Goal: Information Seeking & Learning: Learn about a topic

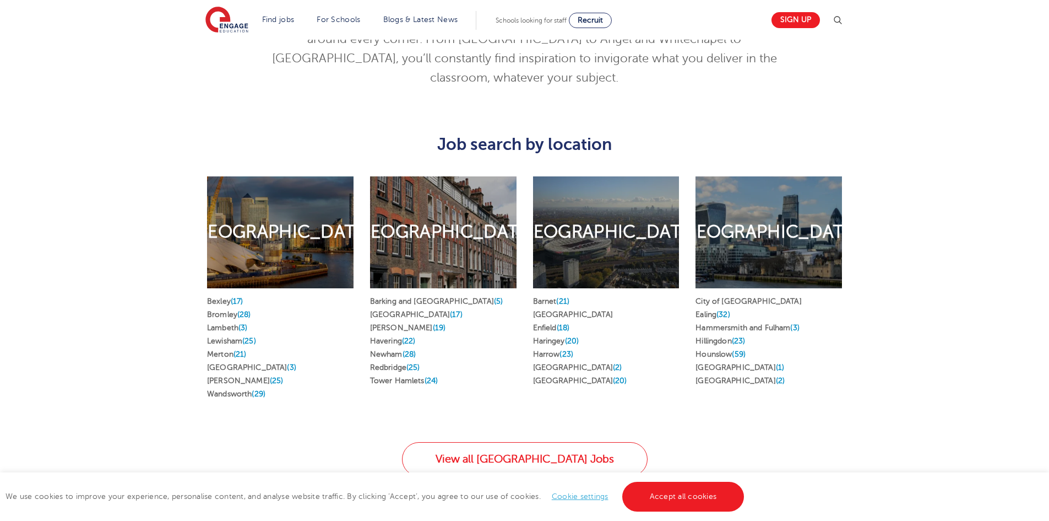
scroll to position [631, 0]
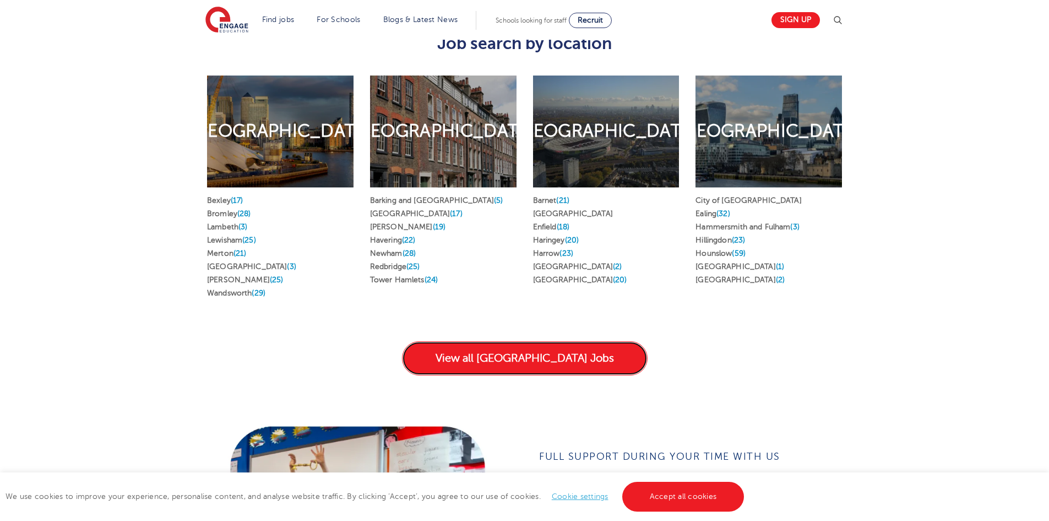
click at [561, 353] on link "View all London Jobs" at bounding box center [525, 358] width 246 height 34
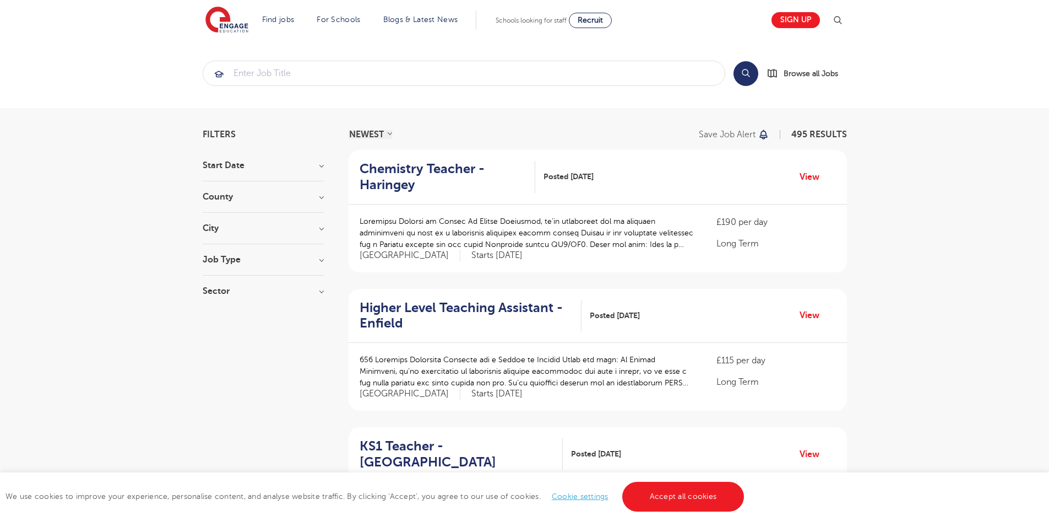
click at [271, 254] on section "Start Date County London 495 Hertfordshire 124 Leeds 44 West Sussex 18 East Sus…" at bounding box center [263, 233] width 121 height 145
click at [310, 262] on h3 "Job Type" at bounding box center [263, 259] width 121 height 9
click at [310, 231] on h3 "City" at bounding box center [263, 228] width 121 height 9
click at [310, 200] on h3 "County" at bounding box center [263, 196] width 121 height 9
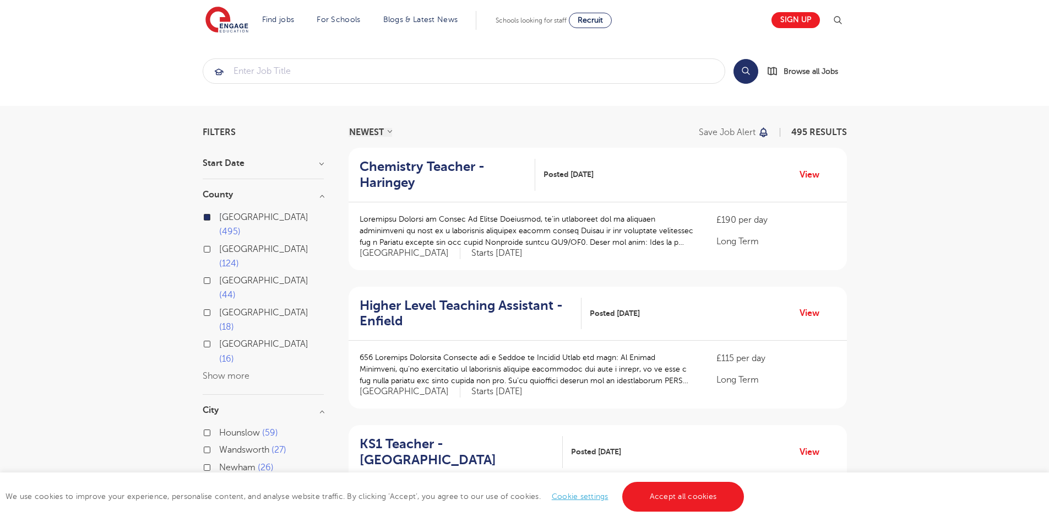
scroll to position [4, 0]
click at [301, 169] on div "Start Date" at bounding box center [263, 168] width 121 height 20
click at [308, 156] on section "Filters Start Date County London 495 Hertfordshire 124 Leeds 44 West Sussex 18 …" at bounding box center [263, 368] width 121 height 483
click at [319, 164] on h3 "Start Date" at bounding box center [263, 162] width 121 height 9
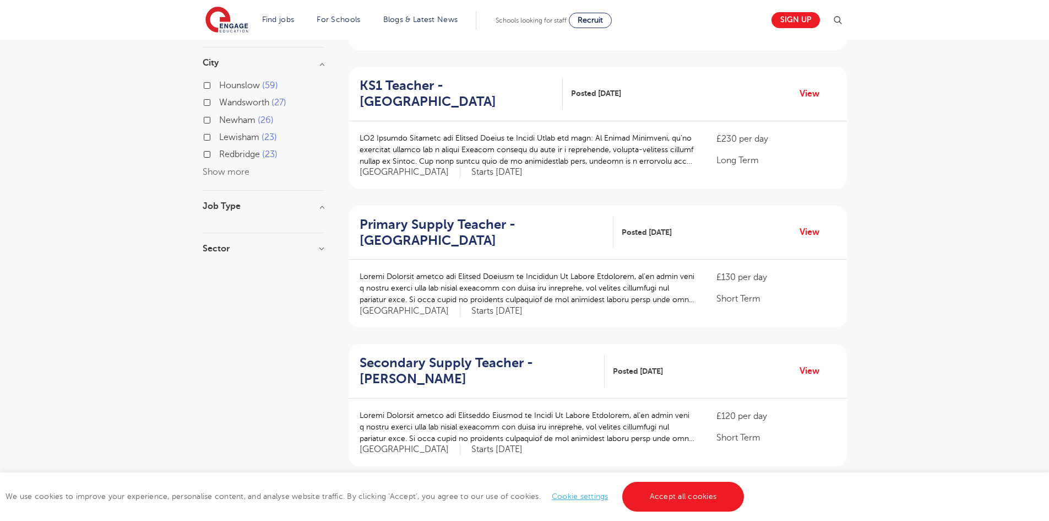
scroll to position [363, 0]
click at [278, 164] on section "Start Date County London 495 Hertfordshire 124 Leeds 44 West Sussex 18 East Sus…" at bounding box center [263, 30] width 121 height 463
click at [306, 242] on h3 "Sector" at bounding box center [263, 246] width 121 height 9
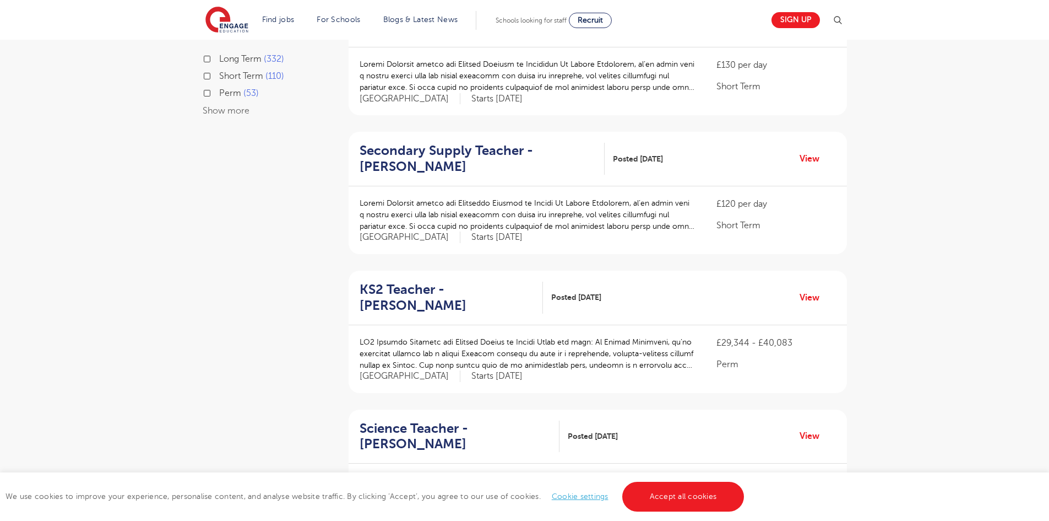
scroll to position [606, 0]
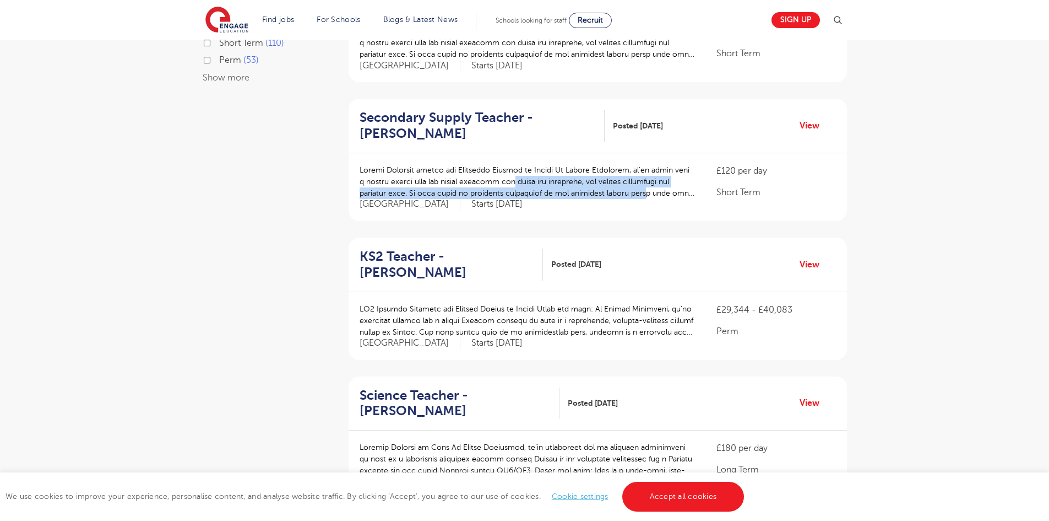
drag, startPoint x: 556, startPoint y: 180, endPoint x: 655, endPoint y: 190, distance: 99.1
click at [655, 190] on p at bounding box center [527, 181] width 335 height 35
click at [648, 189] on p at bounding box center [527, 181] width 335 height 35
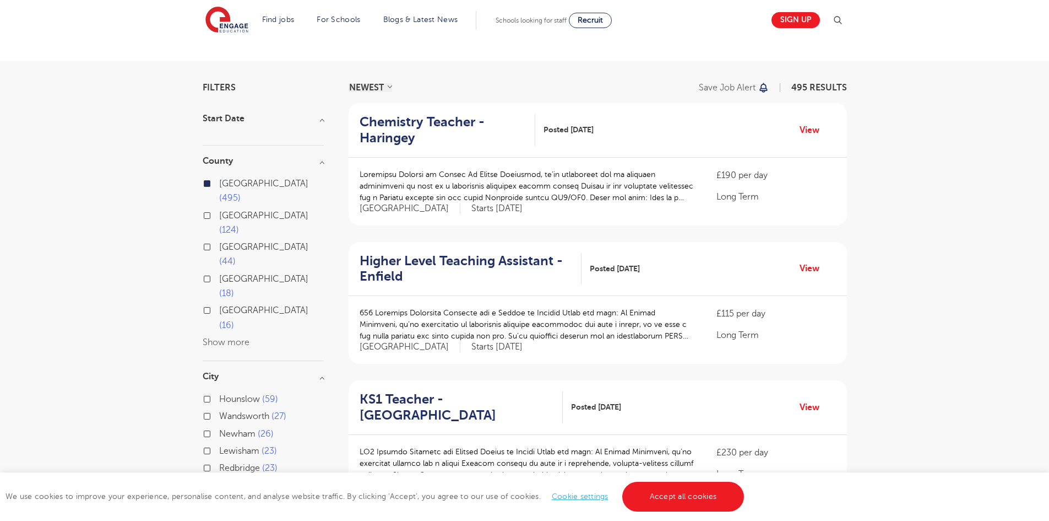
scroll to position [0, 0]
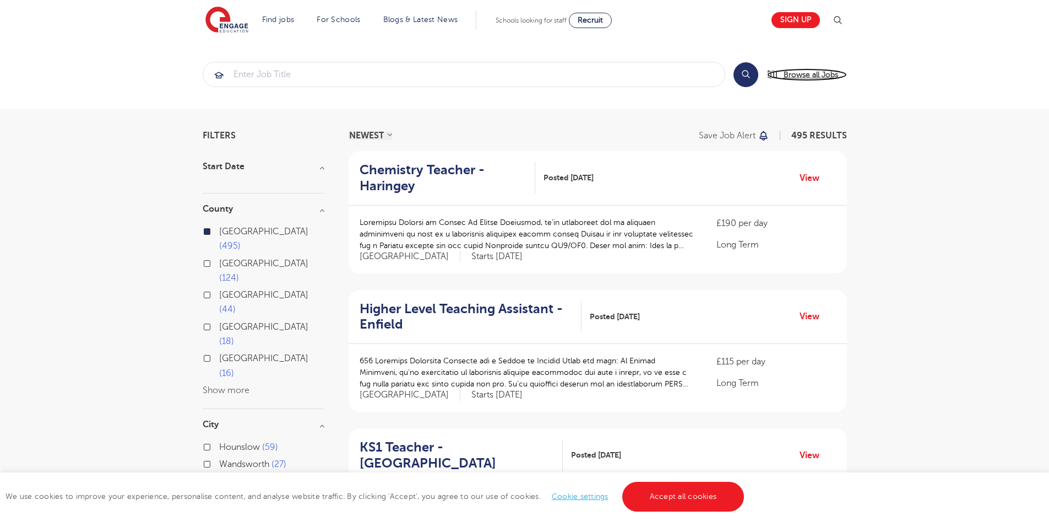
click at [794, 71] on span "Browse all Jobs" at bounding box center [811, 74] width 55 height 13
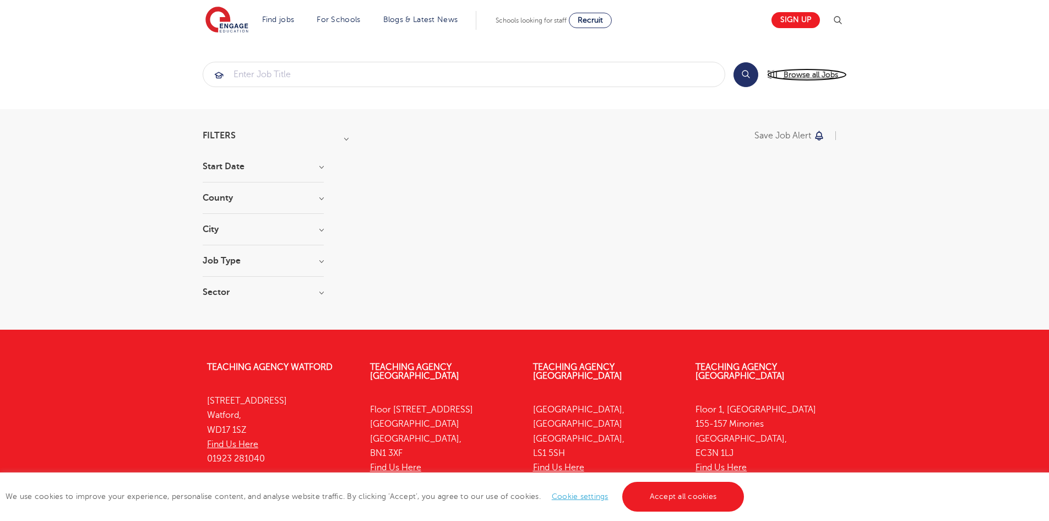
click at [772, 77] on link "Browse all Jobs" at bounding box center [807, 74] width 80 height 13
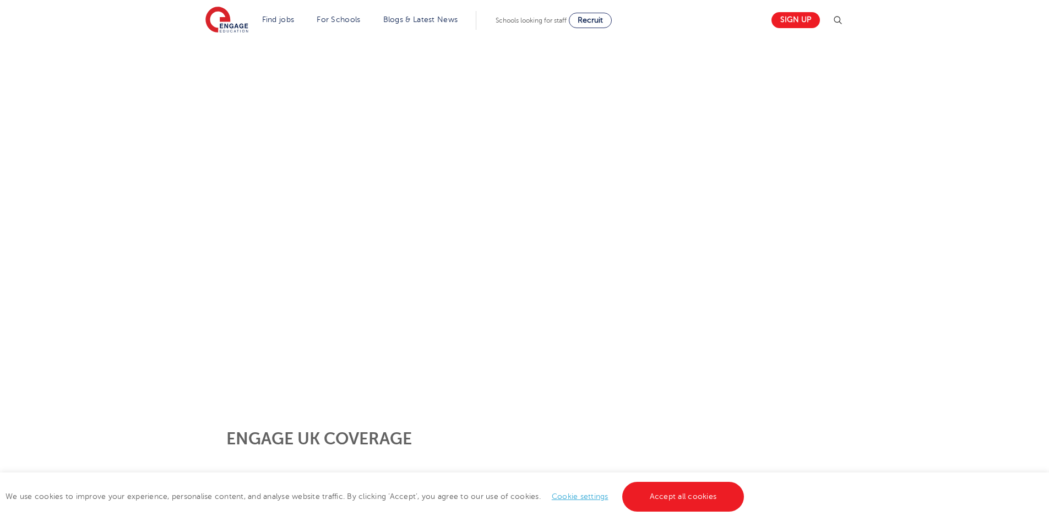
scroll to position [161, 0]
click at [705, 508] on link "Accept all cookies" at bounding box center [683, 496] width 122 height 30
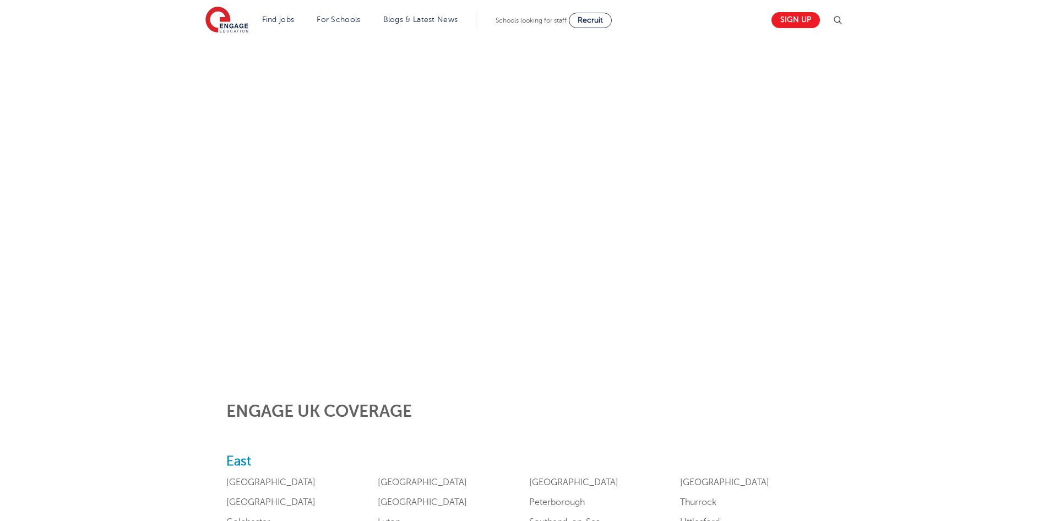
scroll to position [3, 0]
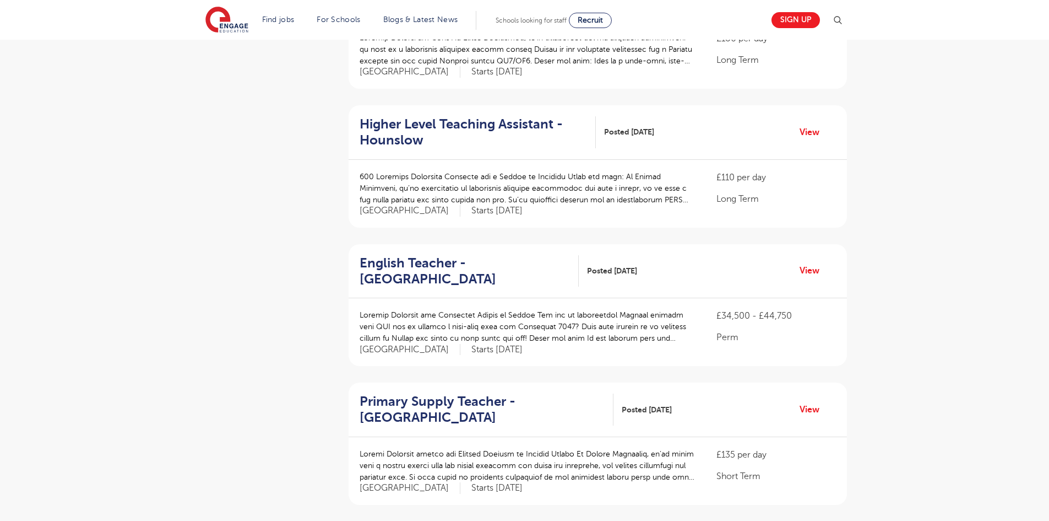
scroll to position [1086, 0]
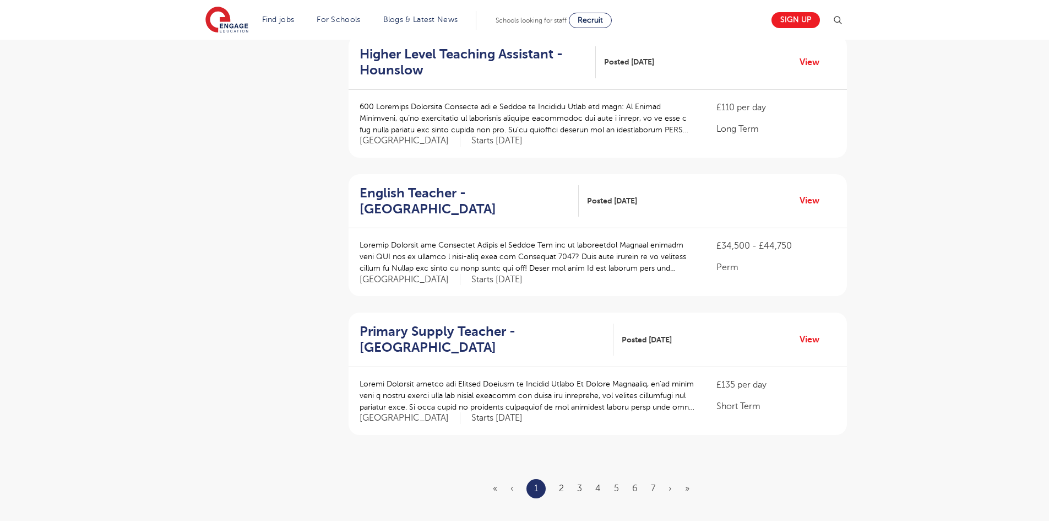
click at [561, 481] on li "2" at bounding box center [561, 488] width 5 height 14
click at [561, 483] on link "2" at bounding box center [561, 488] width 5 height 10
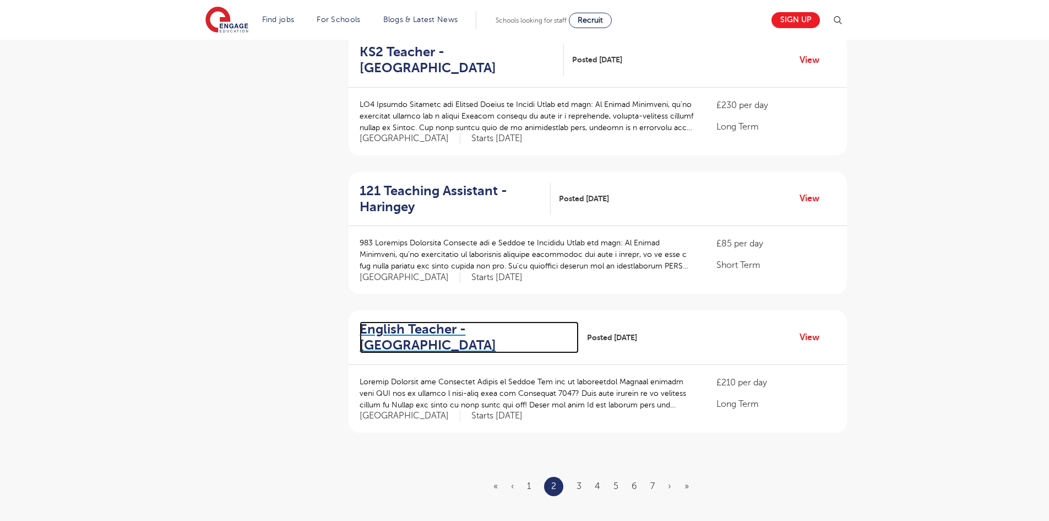
scroll to position [1088, 0]
click at [579, 480] on link "3" at bounding box center [579, 485] width 5 height 10
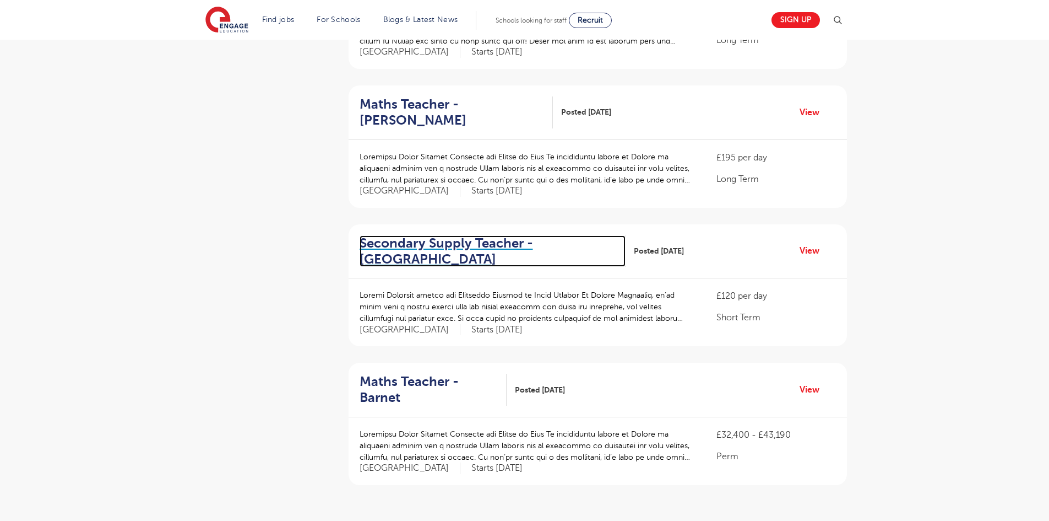
scroll to position [1036, 0]
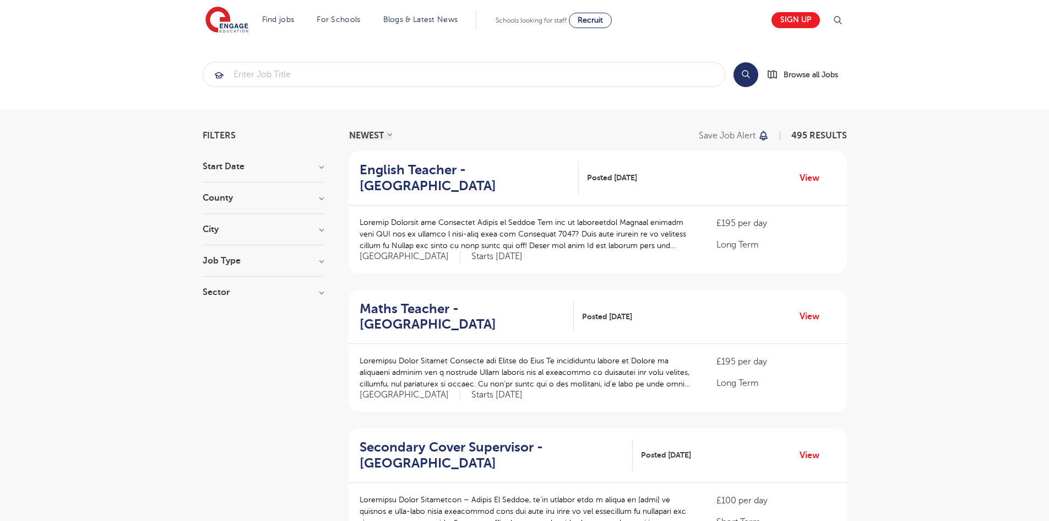
click at [239, 162] on h3 "Start Date" at bounding box center [263, 166] width 121 height 9
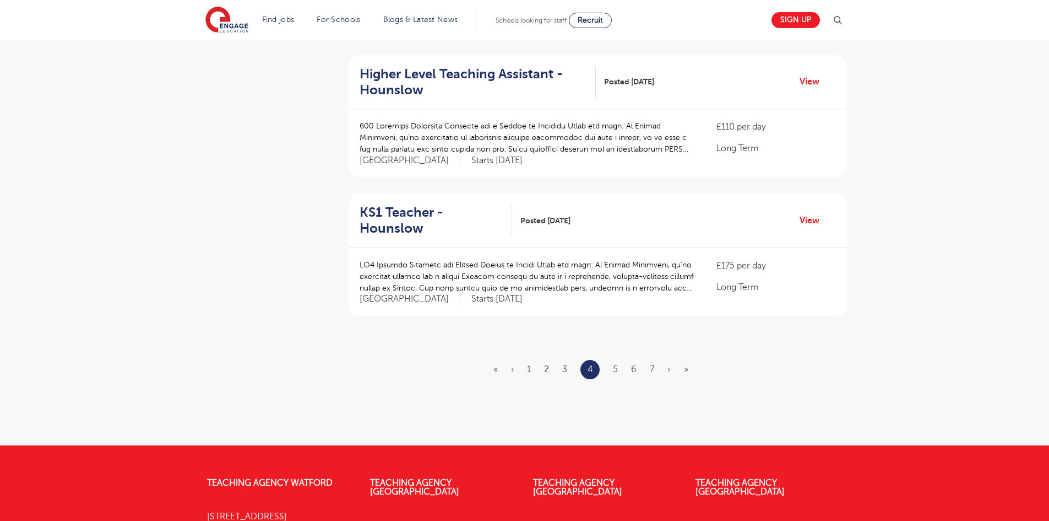
scroll to position [1202, 0]
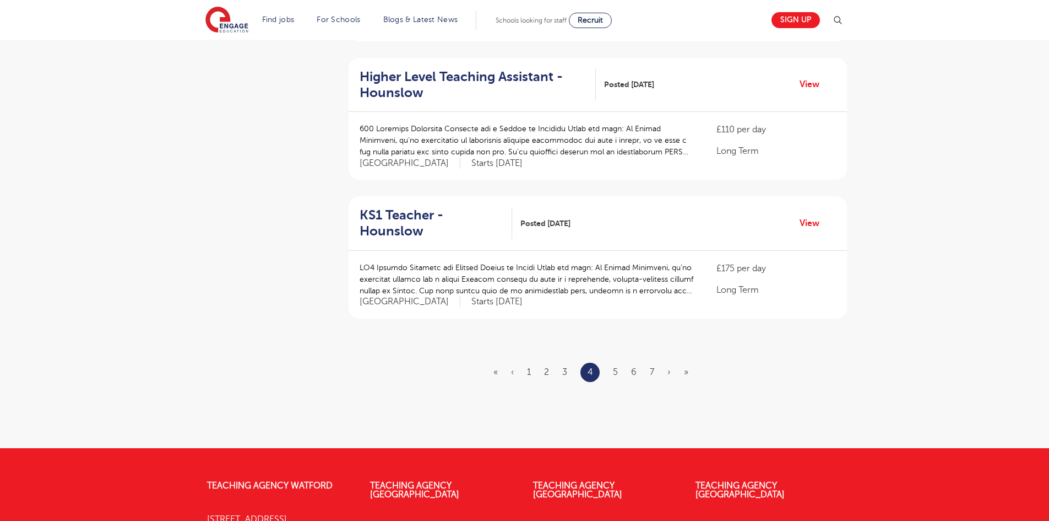
click at [612, 362] on ul "« ‹ 1 2 3 4 5 6 7 › »" at bounding box center [598, 371] width 208 height 19
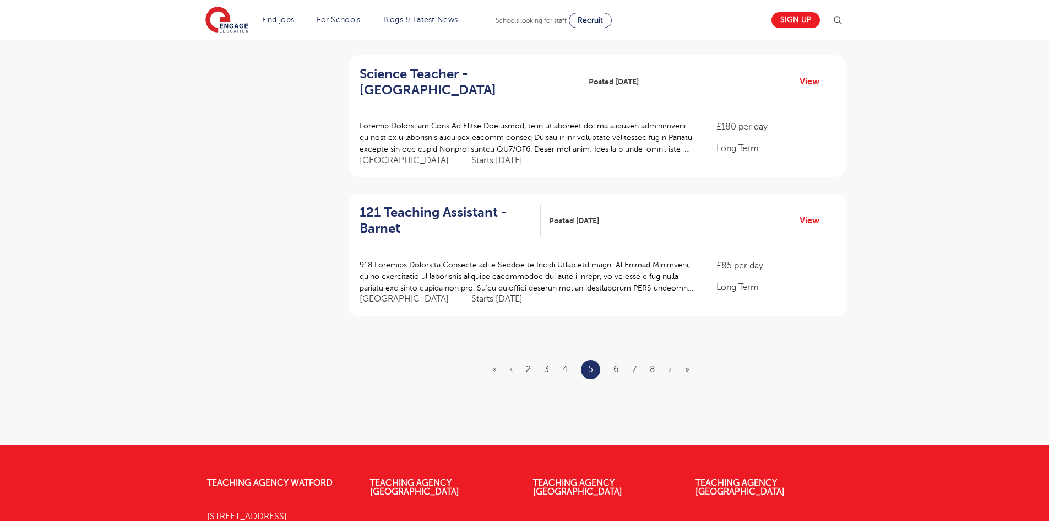
scroll to position [1222, 0]
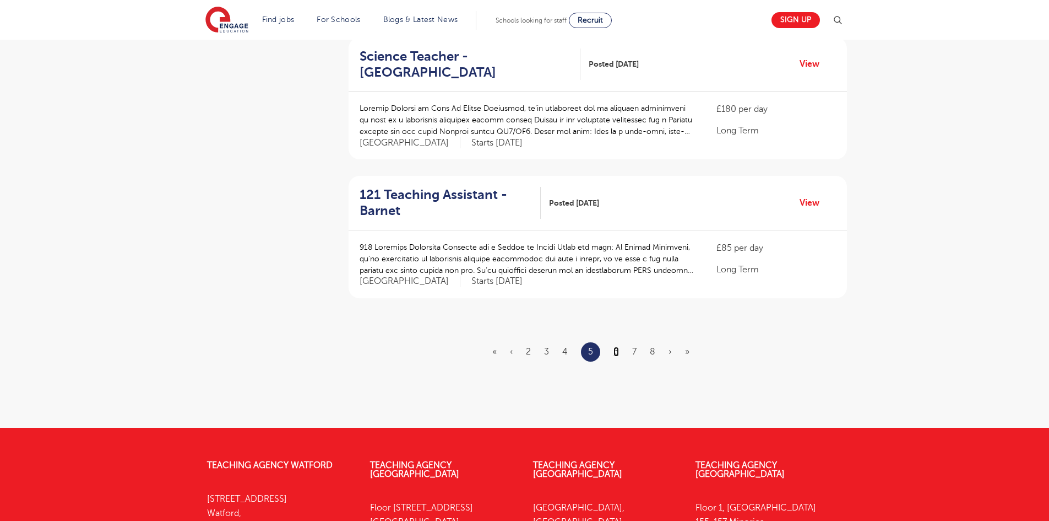
click at [616, 346] on link "6" at bounding box center [617, 351] width 6 height 10
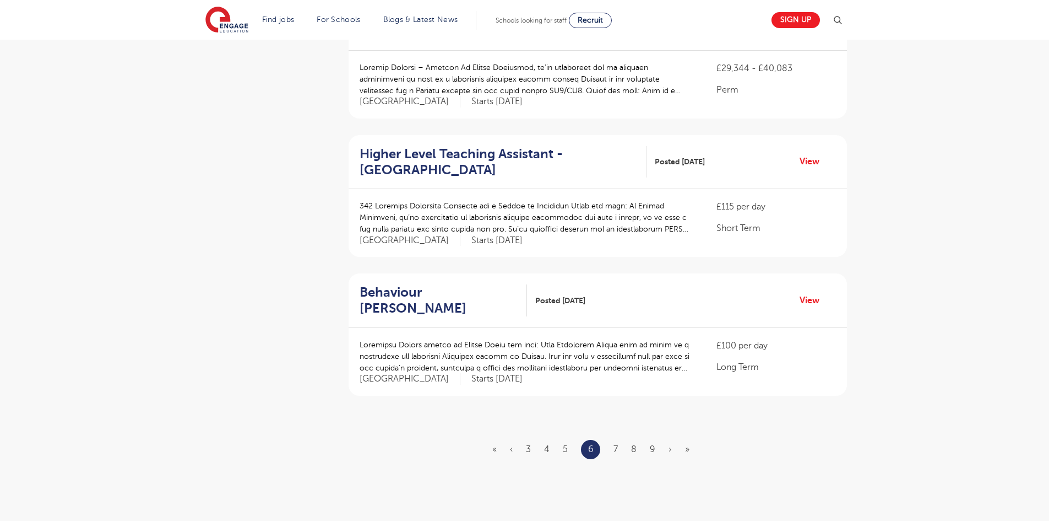
scroll to position [1150, 0]
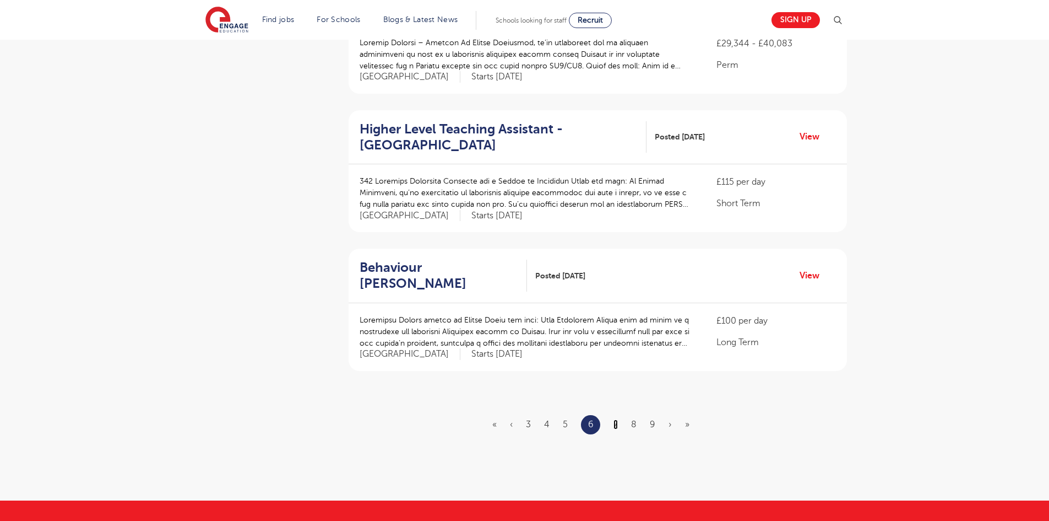
click at [616, 419] on link "7" at bounding box center [616, 424] width 4 height 10
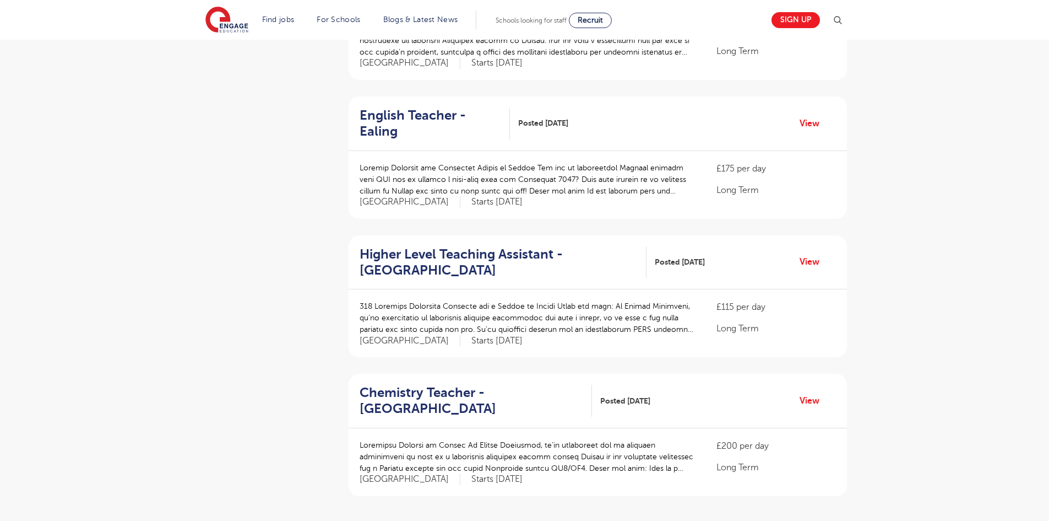
scroll to position [1197, 0]
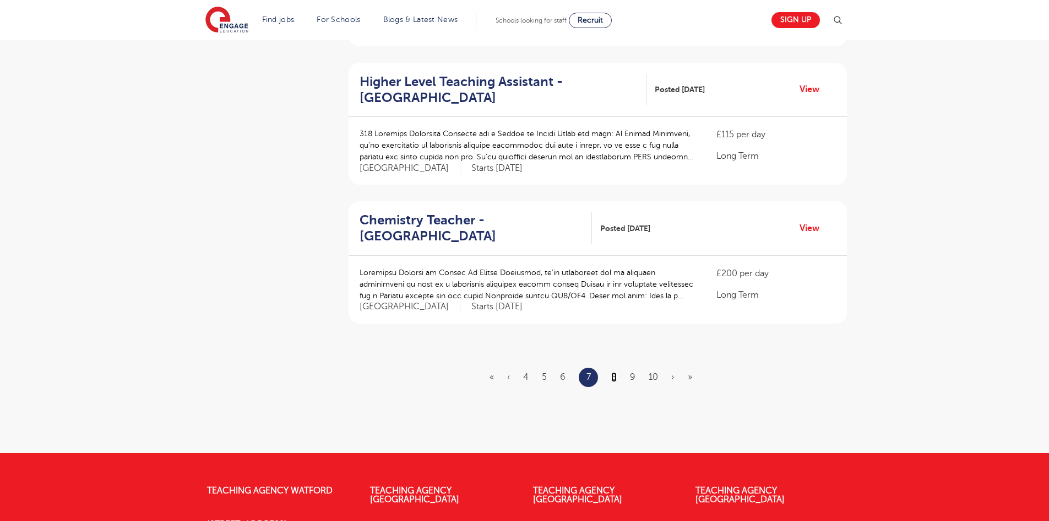
click at [615, 372] on link "8" at bounding box center [614, 377] width 6 height 10
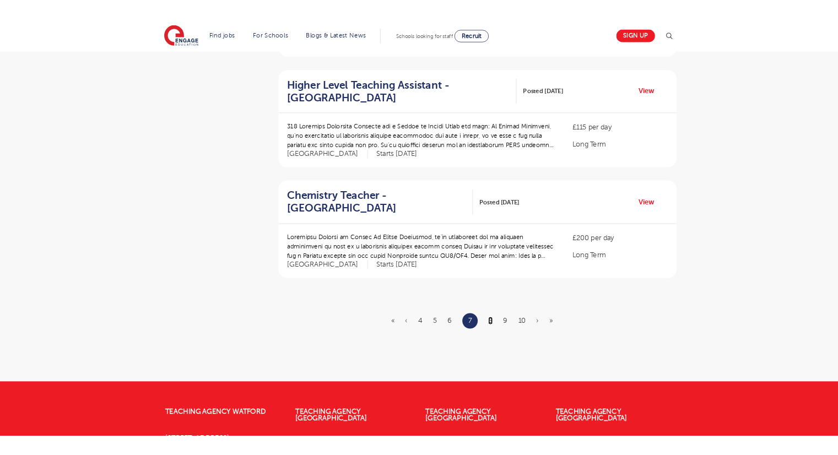
scroll to position [0, 0]
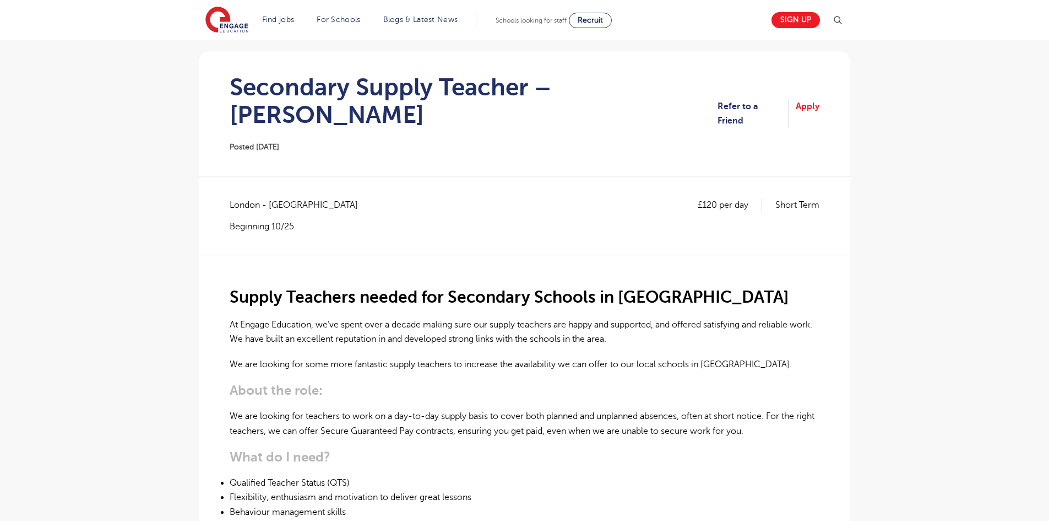
scroll to position [112, 0]
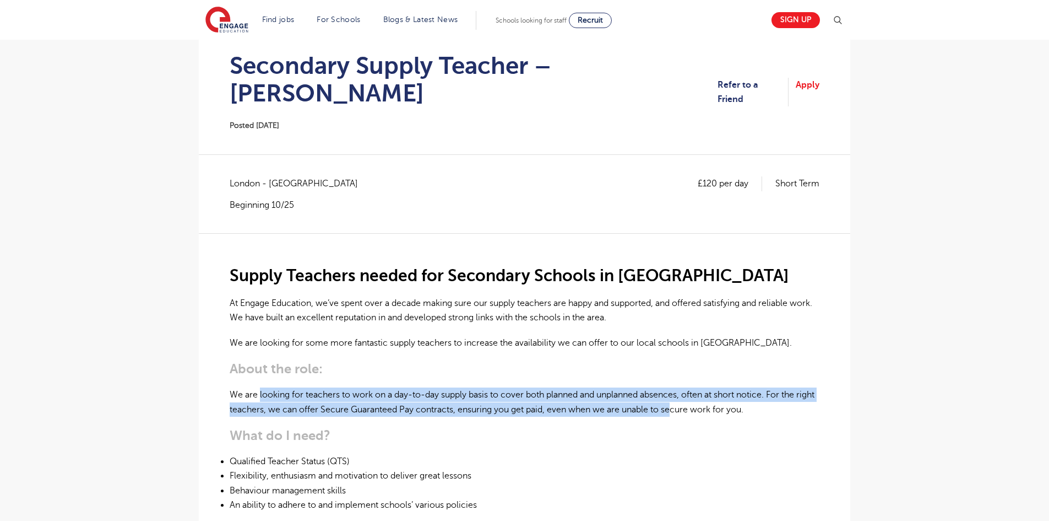
drag, startPoint x: 317, startPoint y: 371, endPoint x: 697, endPoint y: 380, distance: 380.2
click at [697, 387] on p "We are looking for teachers to work on a day-to-day supply basis to cover both …" at bounding box center [525, 401] width 590 height 29
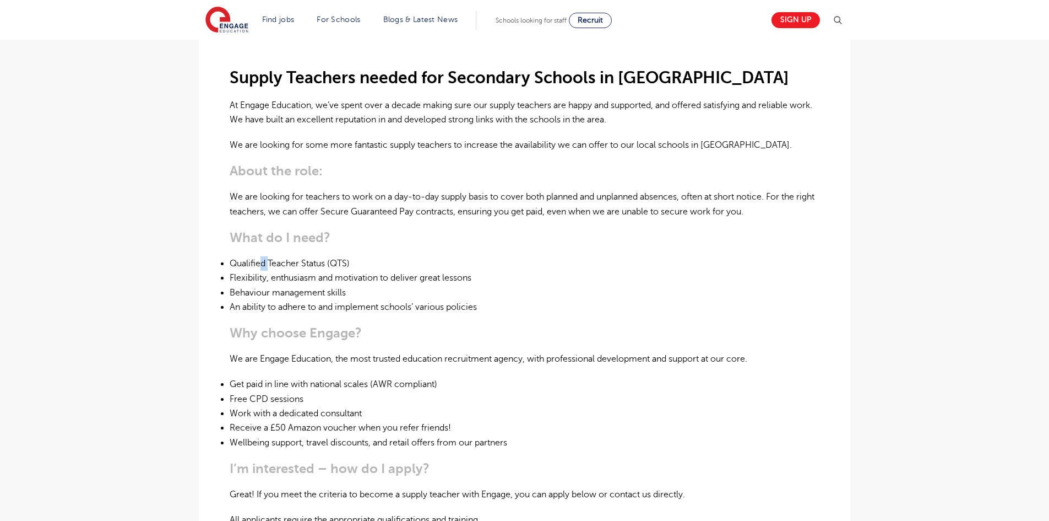
scroll to position [311, 0]
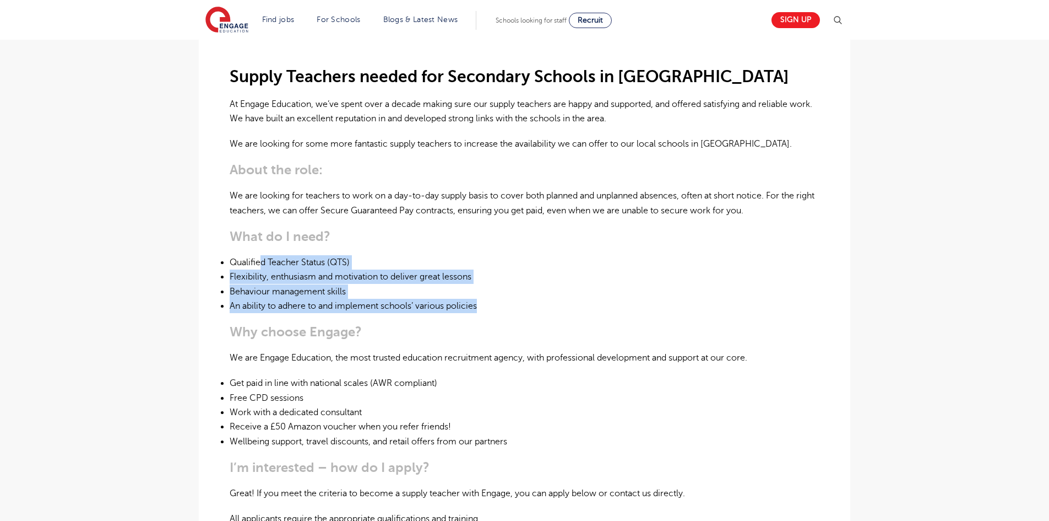
drag, startPoint x: 261, startPoint y: 237, endPoint x: 479, endPoint y: 285, distance: 223.3
click at [479, 285] on ul "Qualified Teacher Status (QTS) Flexibility, enthusiasm and motivation to delive…" at bounding box center [525, 284] width 590 height 58
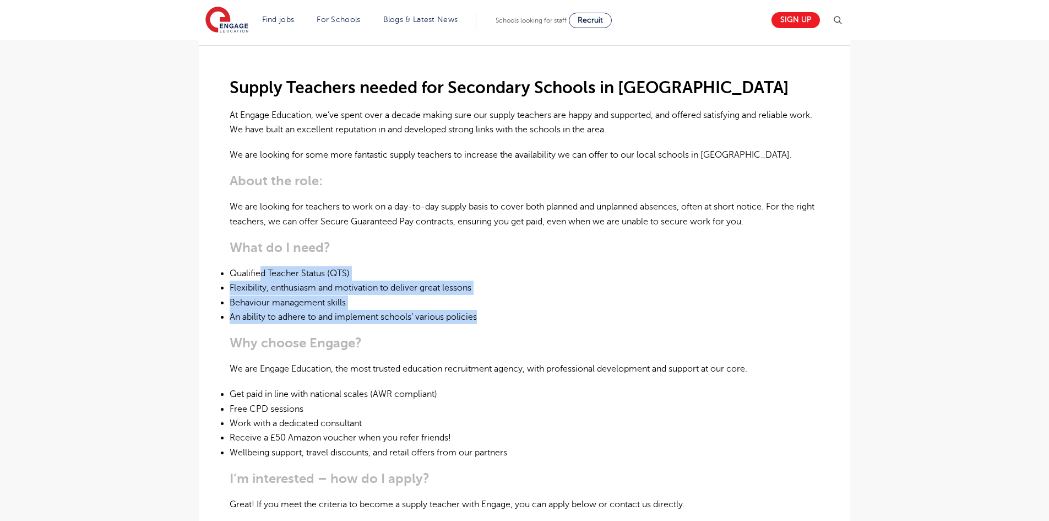
scroll to position [297, 0]
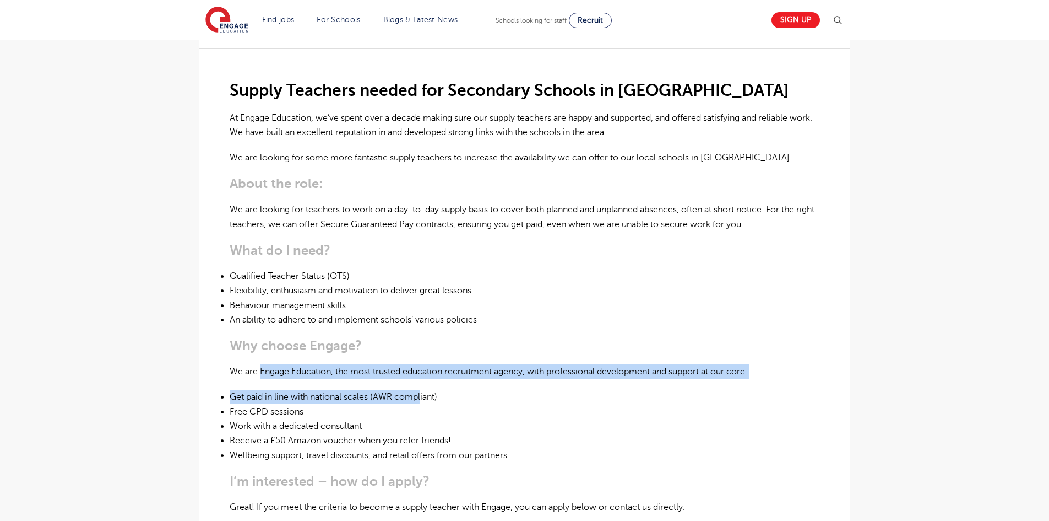
drag, startPoint x: 267, startPoint y: 345, endPoint x: 424, endPoint y: 368, distance: 158.1
click at [424, 368] on div "Supply Teachers needed for Secondary Schools in Sutton At Engage Education, we’…" at bounding box center [525, 366] width 590 height 637
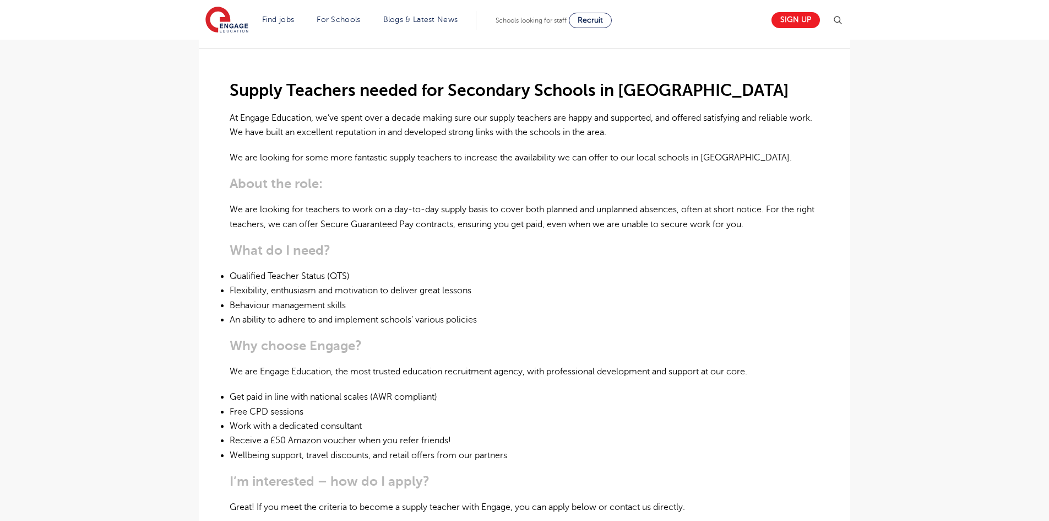
click at [425, 389] on li "Get paid in line with national scales (AWR compliant)" at bounding box center [525, 396] width 590 height 14
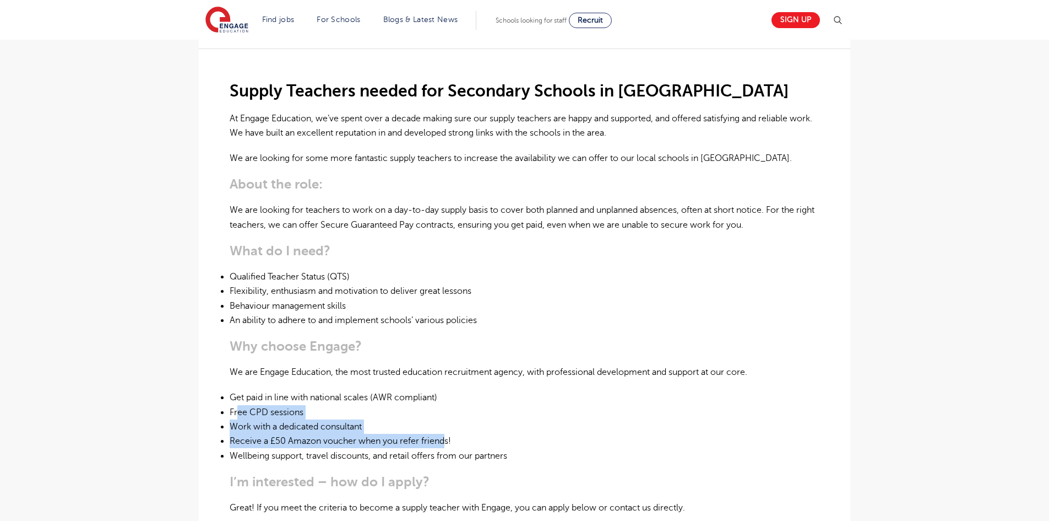
drag, startPoint x: 240, startPoint y: 382, endPoint x: 447, endPoint y: 416, distance: 210.5
click at [447, 416] on ul "Get paid in line with national scales (AWR compliant) Free CPD sessions Work wi…" at bounding box center [525, 426] width 590 height 72
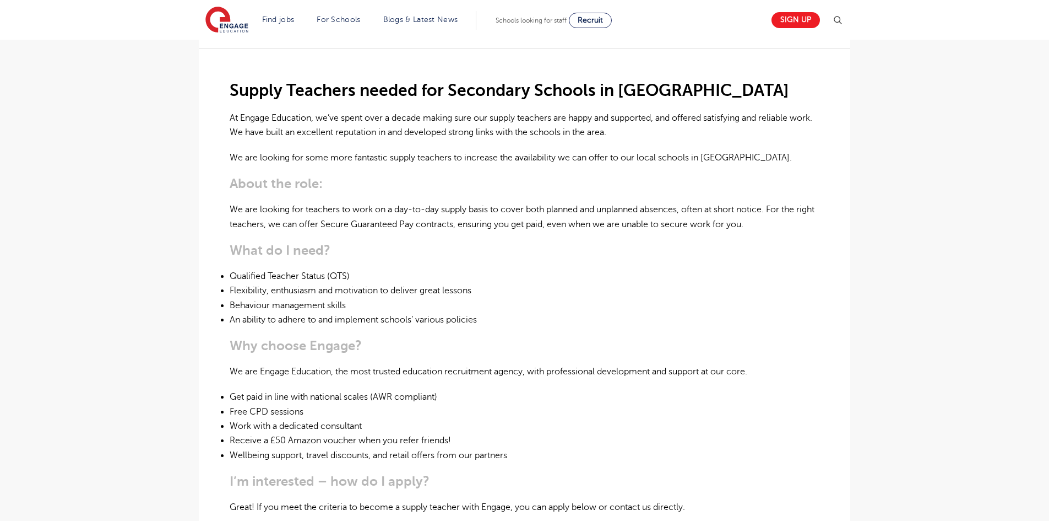
click at [326, 448] on li "Wellbeing support, travel discounts, and retail offers from our partners" at bounding box center [525, 455] width 590 height 14
drag, startPoint x: 280, startPoint y: 429, endPoint x: 473, endPoint y: 429, distance: 193.3
click at [473, 447] on li "Wellbeing support, travel discounts, and retail offers from our partners" at bounding box center [525, 454] width 590 height 14
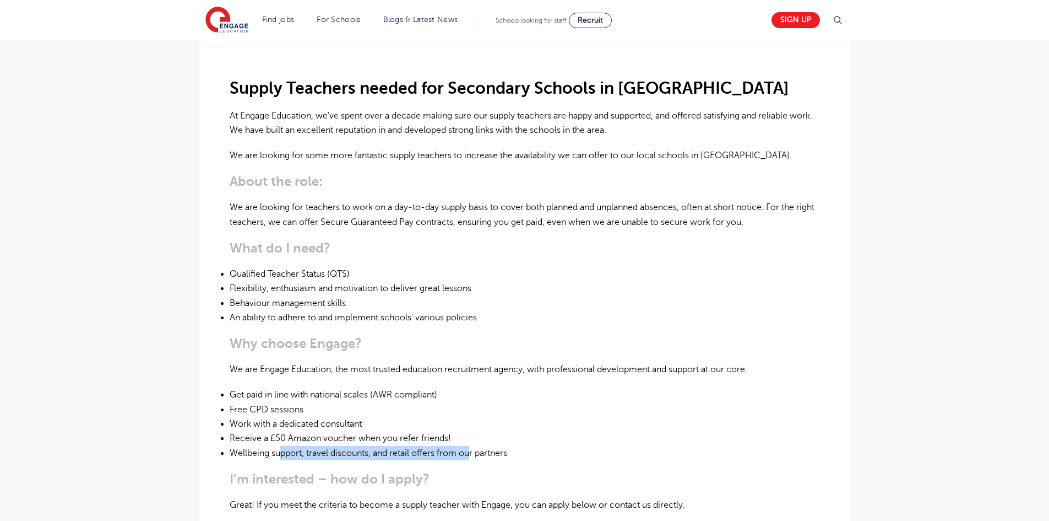
click at [473, 446] on li "Wellbeing support, travel discounts, and retail offers from our partners" at bounding box center [525, 453] width 590 height 14
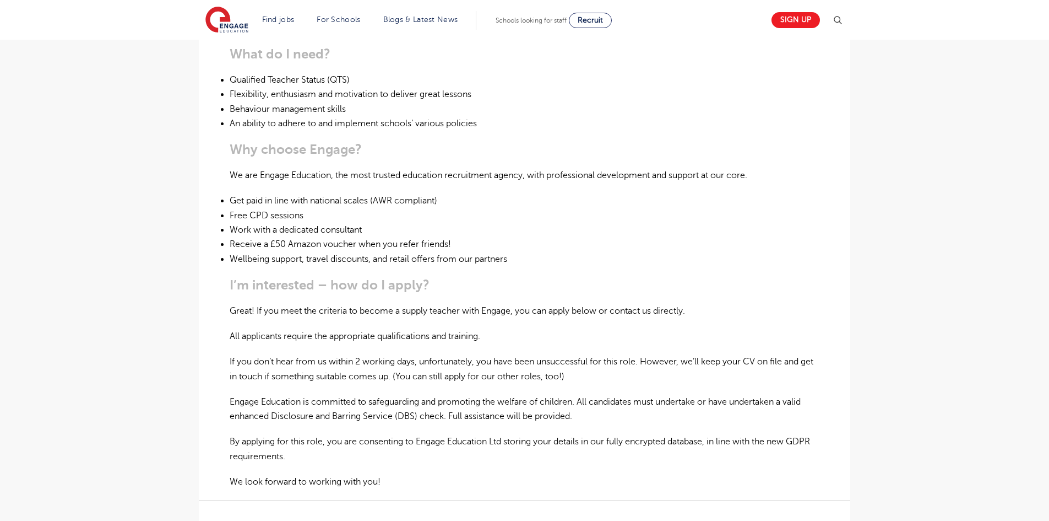
scroll to position [529, 0]
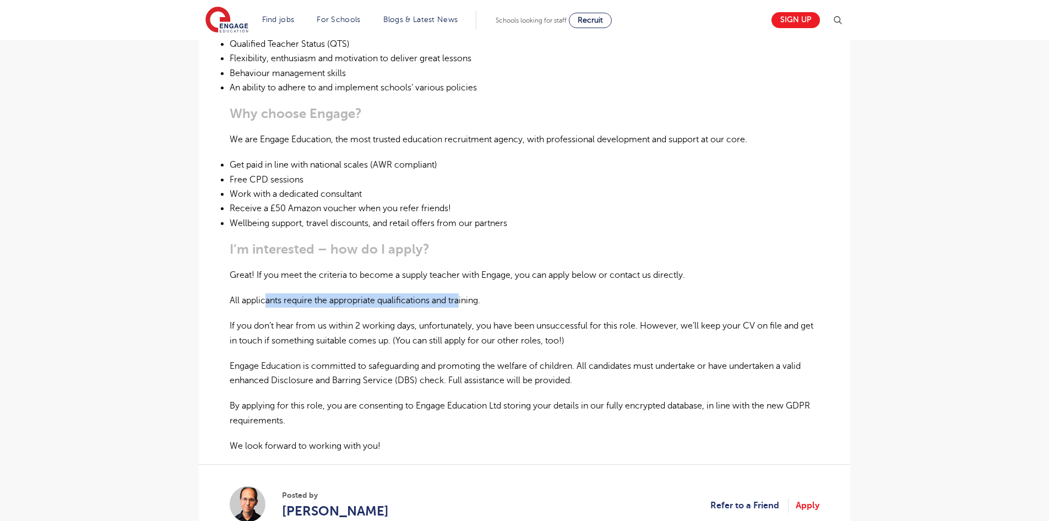
drag, startPoint x: 267, startPoint y: 273, endPoint x: 462, endPoint y: 272, distance: 195.0
click at [462, 293] on p "All applicants require the appropriate qualifications and training." at bounding box center [525, 300] width 590 height 14
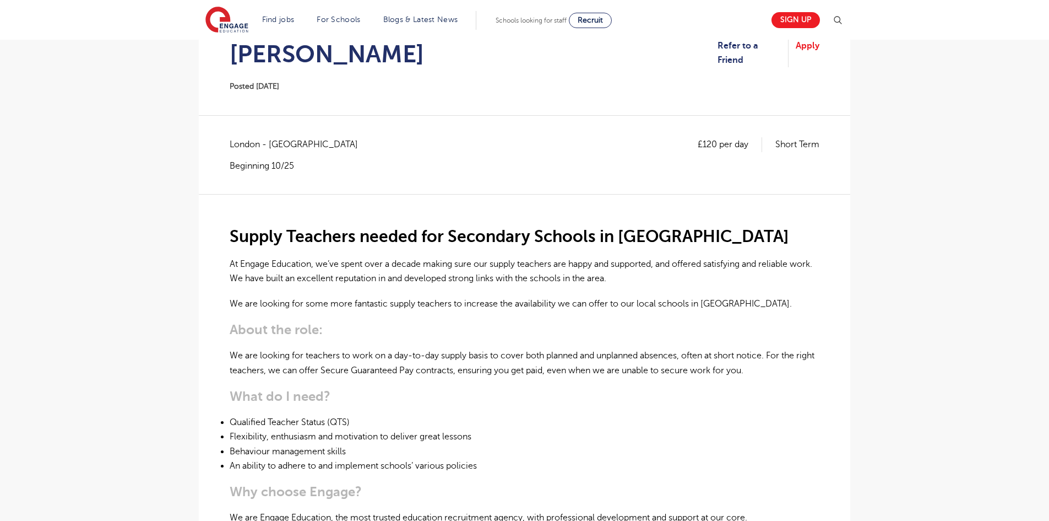
scroll to position [151, 0]
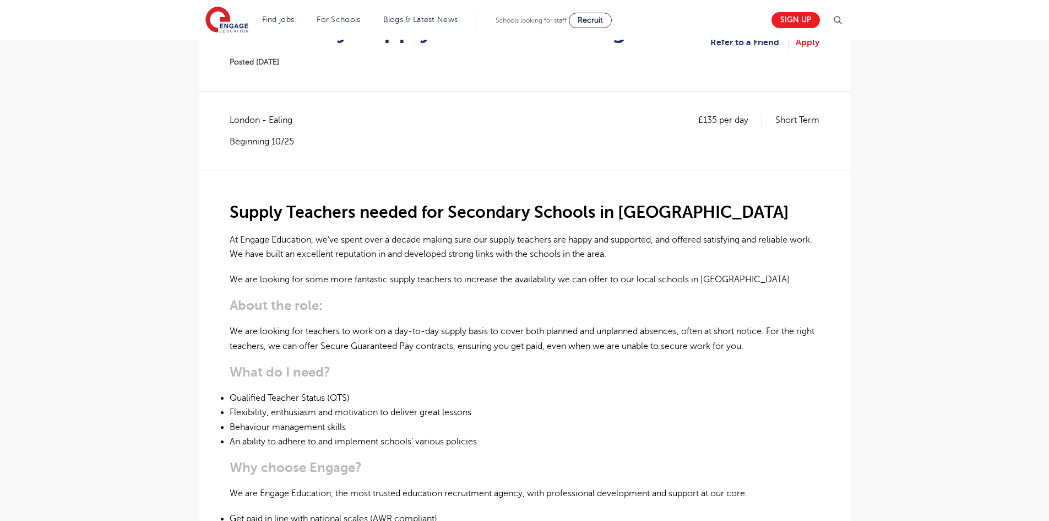
scroll to position [181, 0]
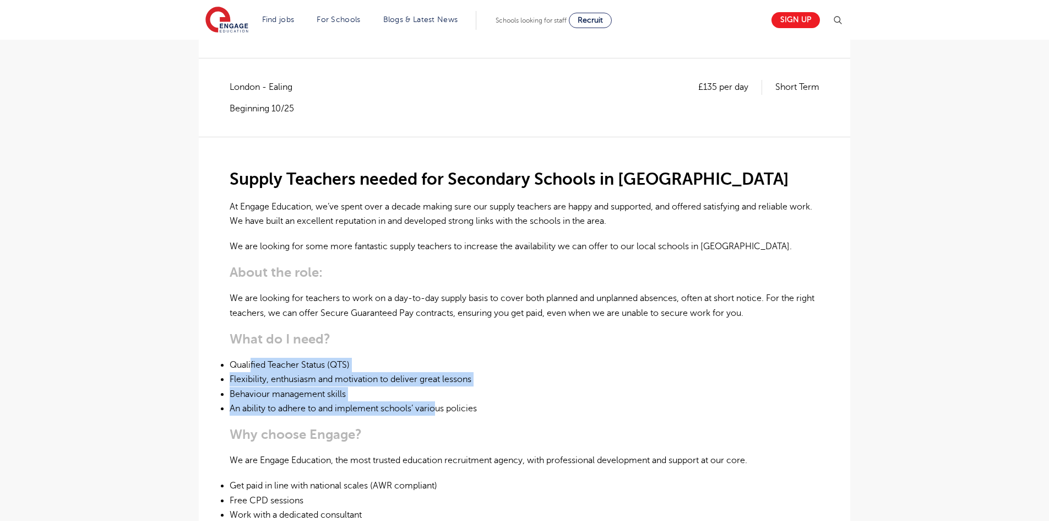
drag, startPoint x: 251, startPoint y: 370, endPoint x: 437, endPoint y: 413, distance: 191.2
click at [437, 413] on ul "Qualified Teacher Status (QTS) Flexibility, enthusiasm and motivation to delive…" at bounding box center [525, 386] width 590 height 58
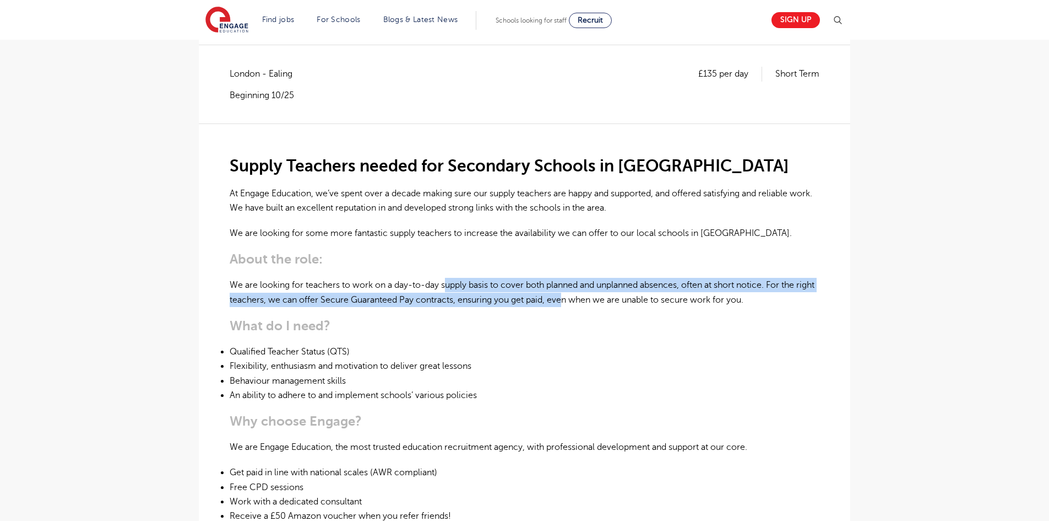
drag, startPoint x: 525, startPoint y: 292, endPoint x: 586, endPoint y: 297, distance: 60.2
click at [586, 297] on p "We are looking for teachers to work on a day-to-day supply basis to cover both …" at bounding box center [525, 292] width 590 height 29
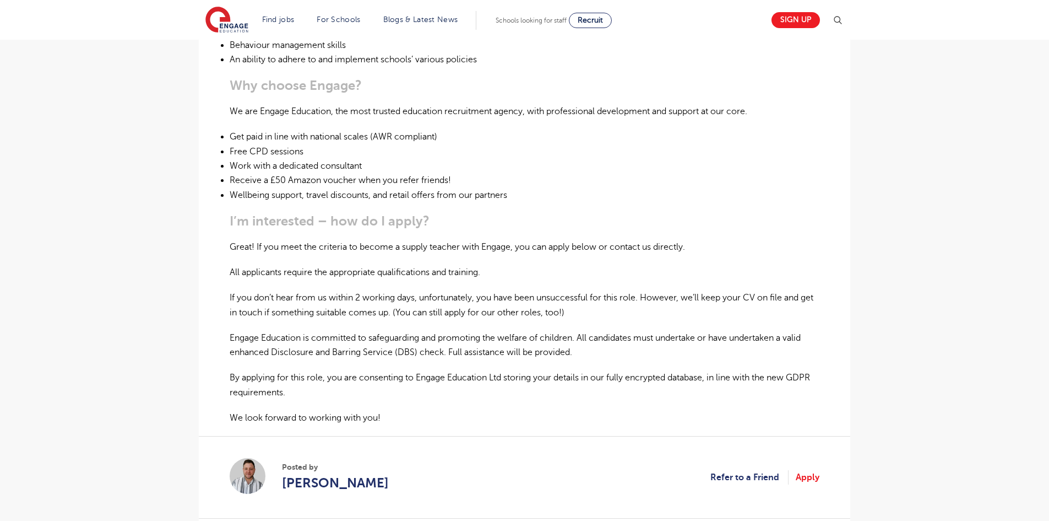
scroll to position [0, 0]
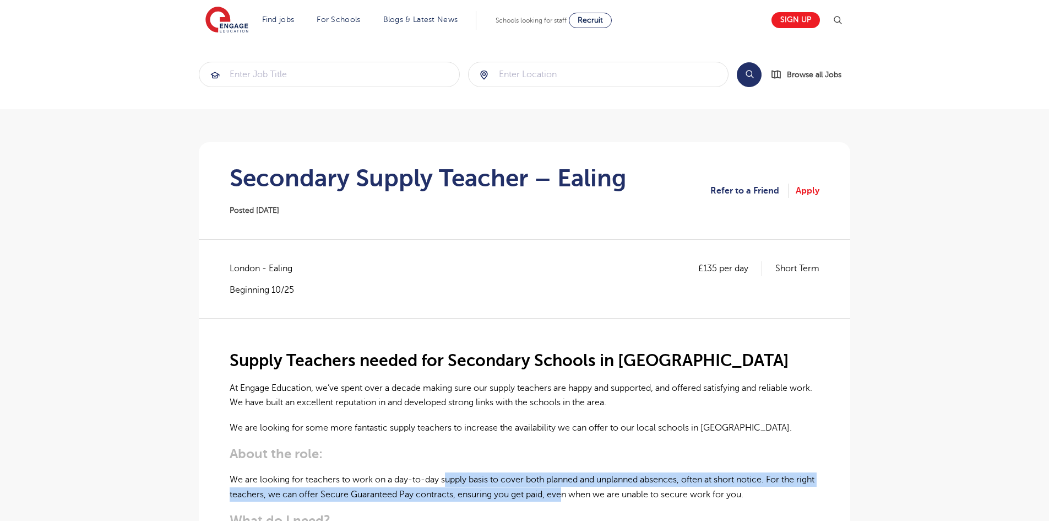
drag, startPoint x: 333, startPoint y: 179, endPoint x: 375, endPoint y: 169, distance: 42.6
click at [333, 179] on h1 "Secondary Supply Teacher – Ealing" at bounding box center [428, 178] width 397 height 28
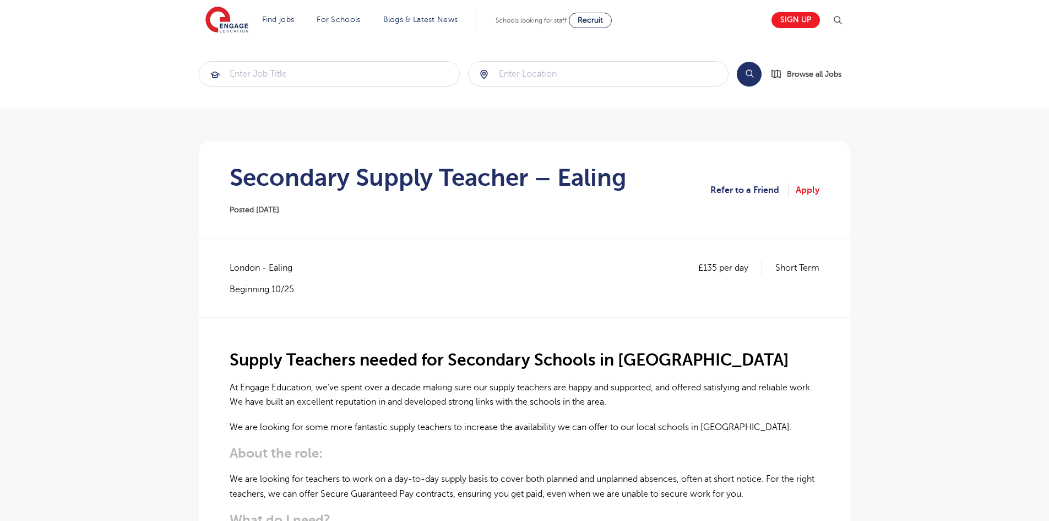
scroll to position [1, 0]
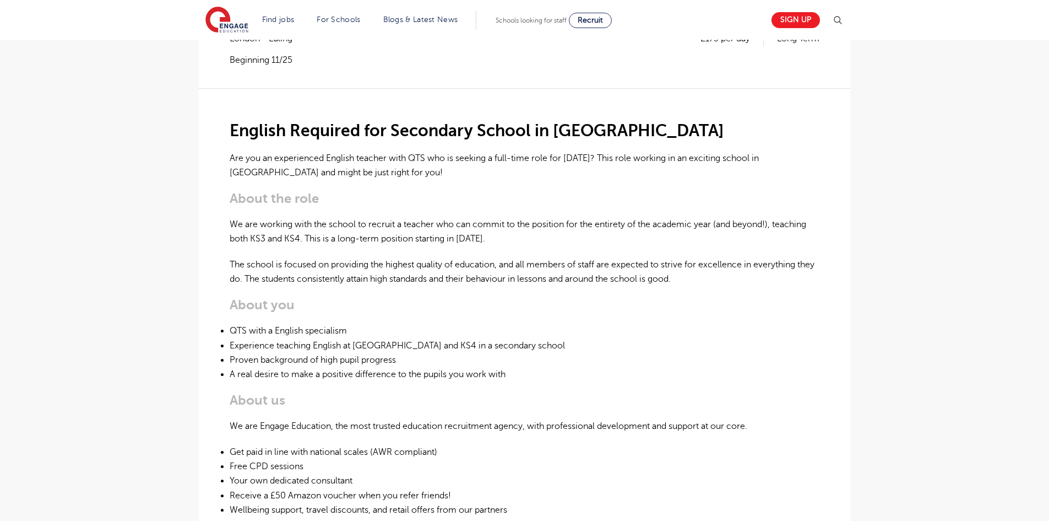
scroll to position [229, 0]
drag, startPoint x: 407, startPoint y: 343, endPoint x: 378, endPoint y: 345, distance: 28.2
click at [378, 345] on li "Experience teaching English at [GEOGRAPHIC_DATA] and KS4 in a secondary school" at bounding box center [525, 346] width 590 height 14
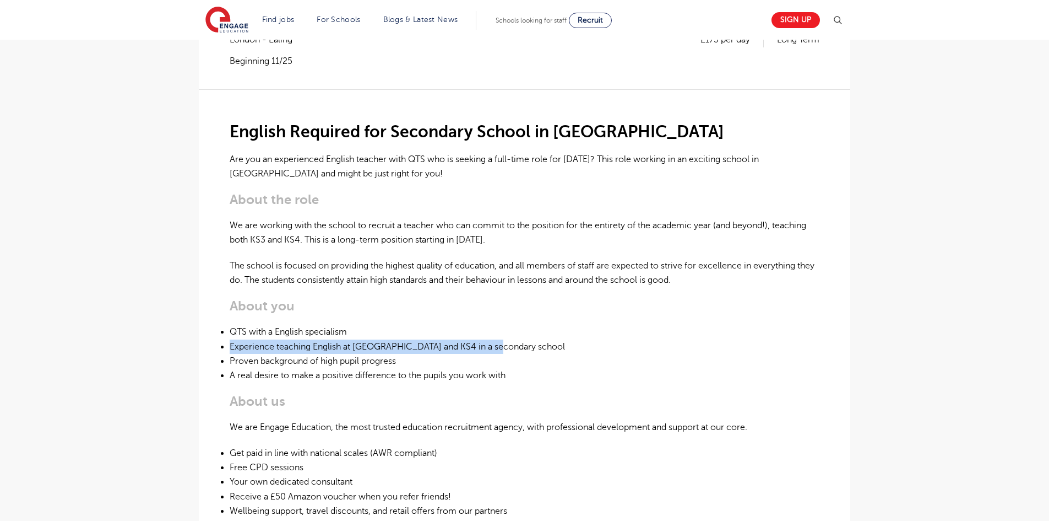
drag, startPoint x: 496, startPoint y: 344, endPoint x: 226, endPoint y: 348, distance: 269.4
click at [226, 348] on div "£175 per day Long Term London - Ealing Beginning 11/25 English Required for Sec…" at bounding box center [525, 404] width 634 height 744
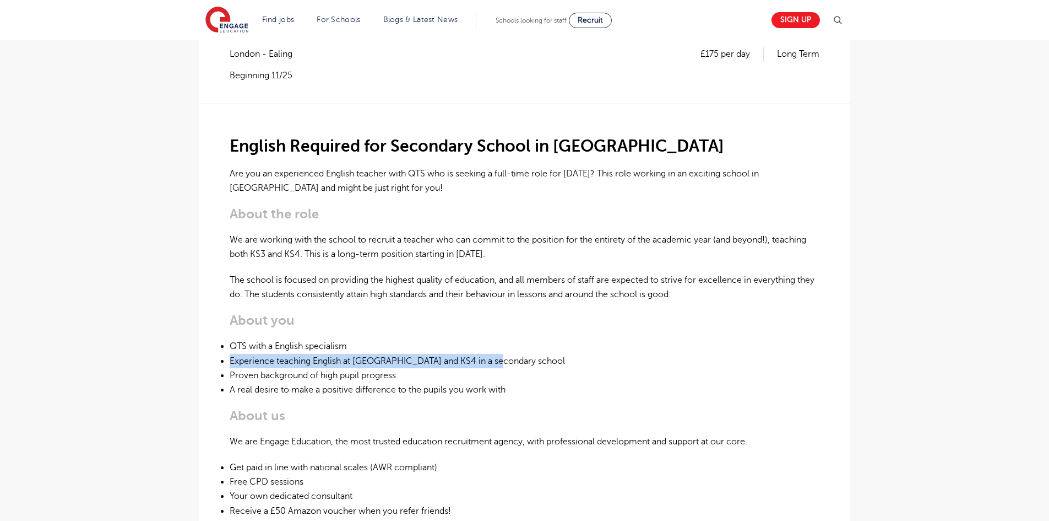
scroll to position [213, 0]
copy li "Experience teaching English at [GEOGRAPHIC_DATA] and KS4 in a secondary school"
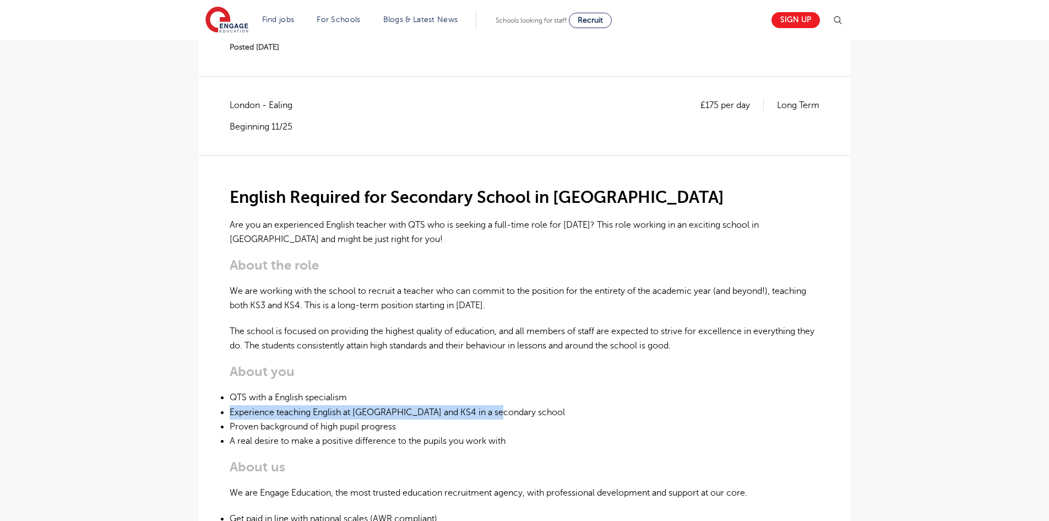
scroll to position [107, 0]
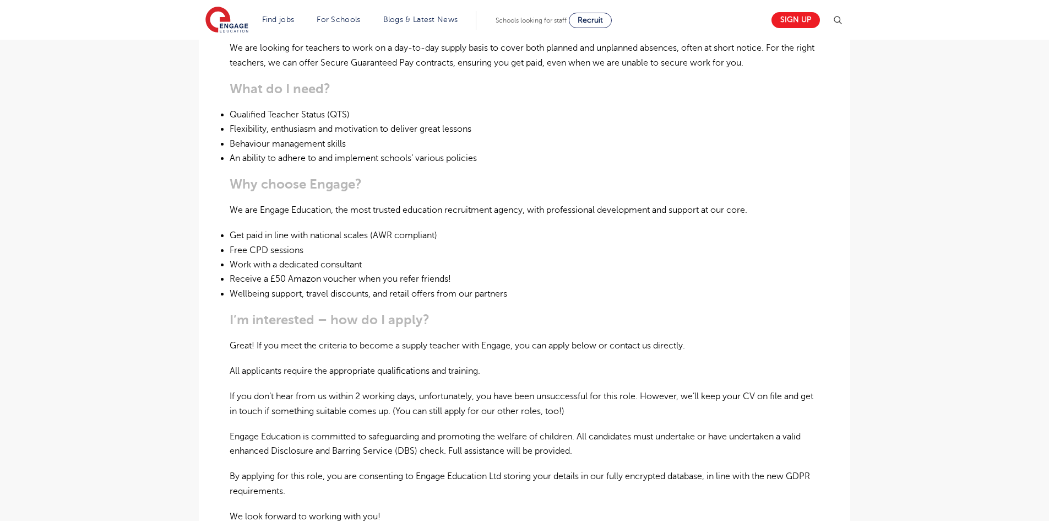
scroll to position [458, 0]
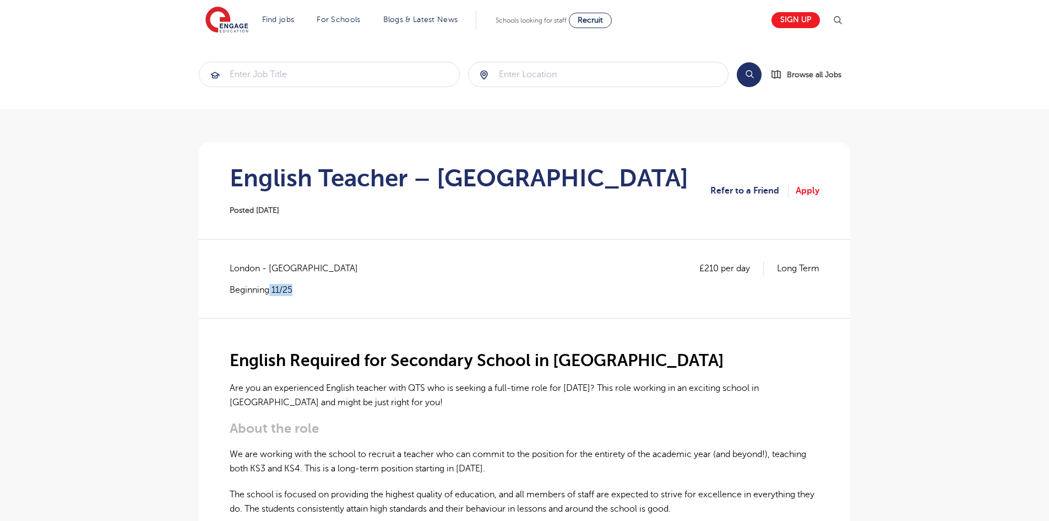
drag, startPoint x: 302, startPoint y: 295, endPoint x: 271, endPoint y: 296, distance: 31.4
click at [271, 296] on div "£210 per day Long Term London - Wandsworth Beginning 11/25" at bounding box center [525, 289] width 590 height 56
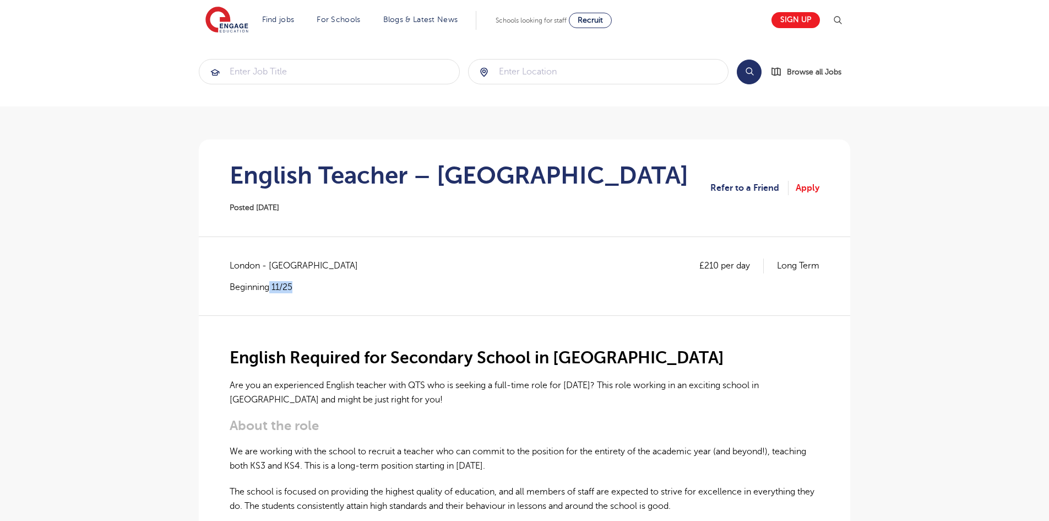
scroll to position [3, 0]
